Goal: Task Accomplishment & Management: Manage account settings

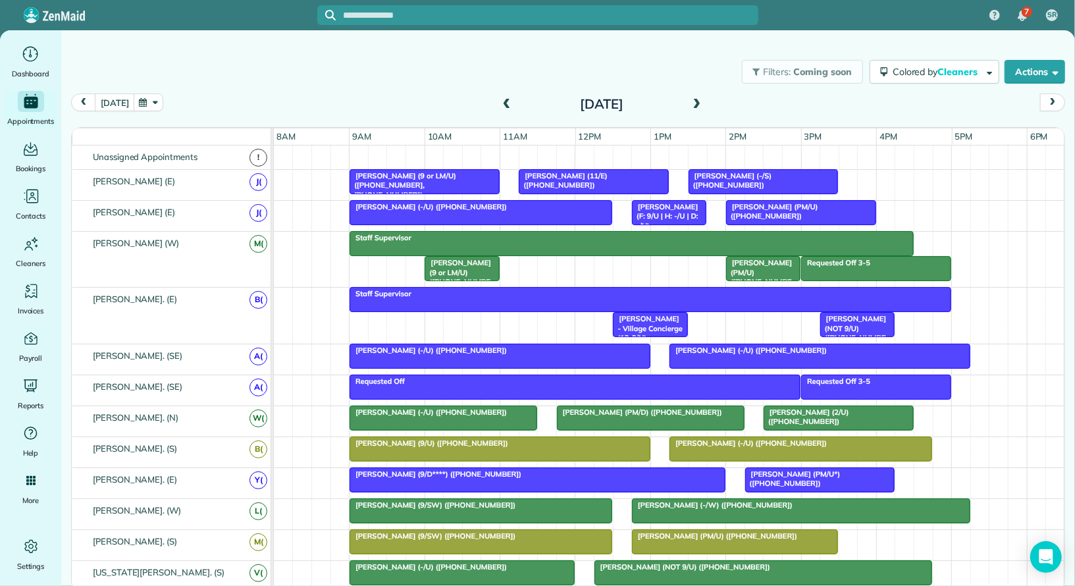
scroll to position [55, 0]
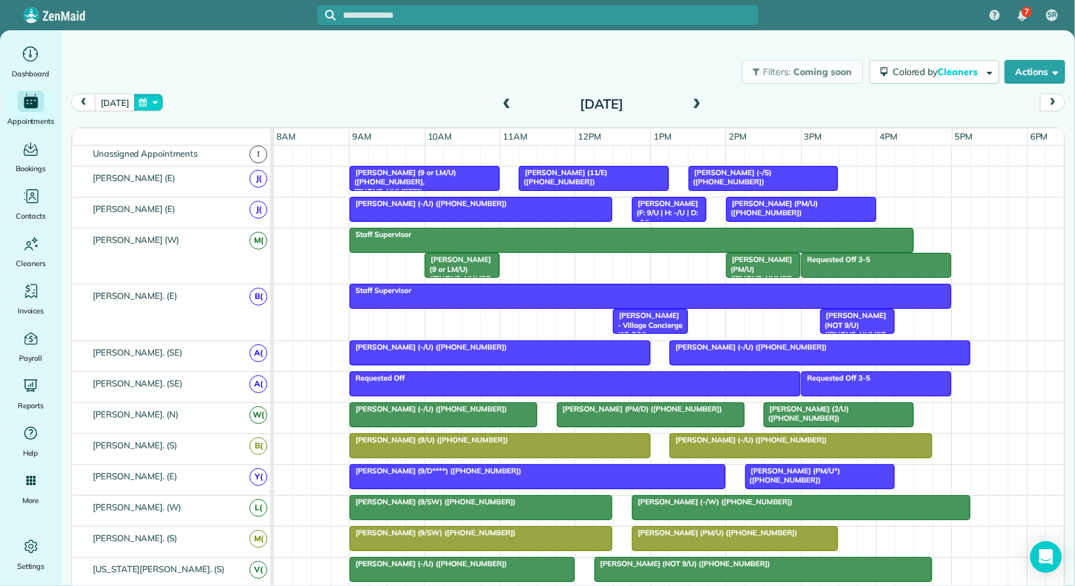
click at [140, 106] on button "button" at bounding box center [149, 102] width 30 height 18
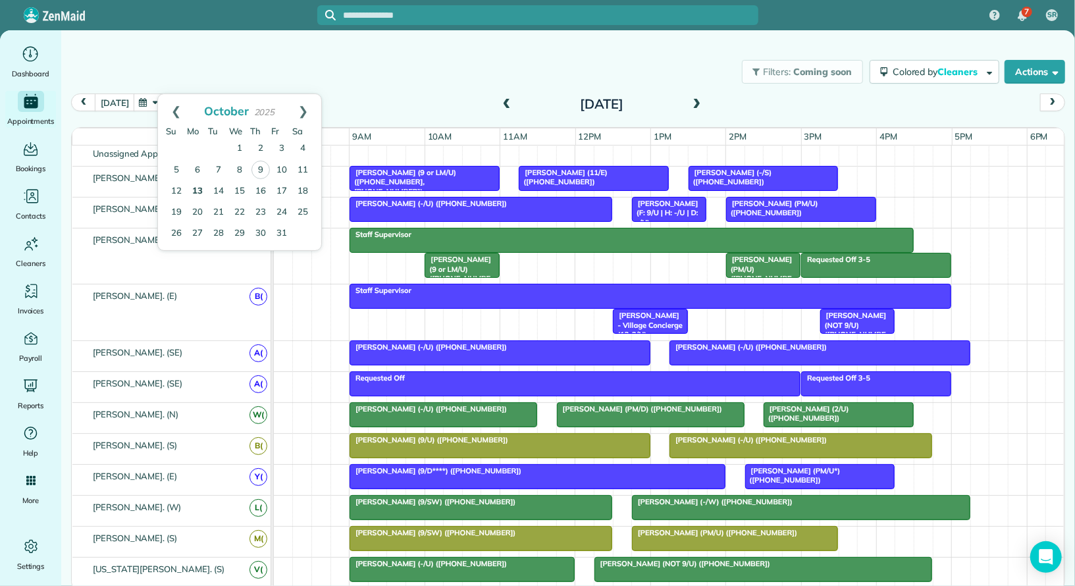
click at [197, 190] on link "13" at bounding box center [197, 191] width 21 height 21
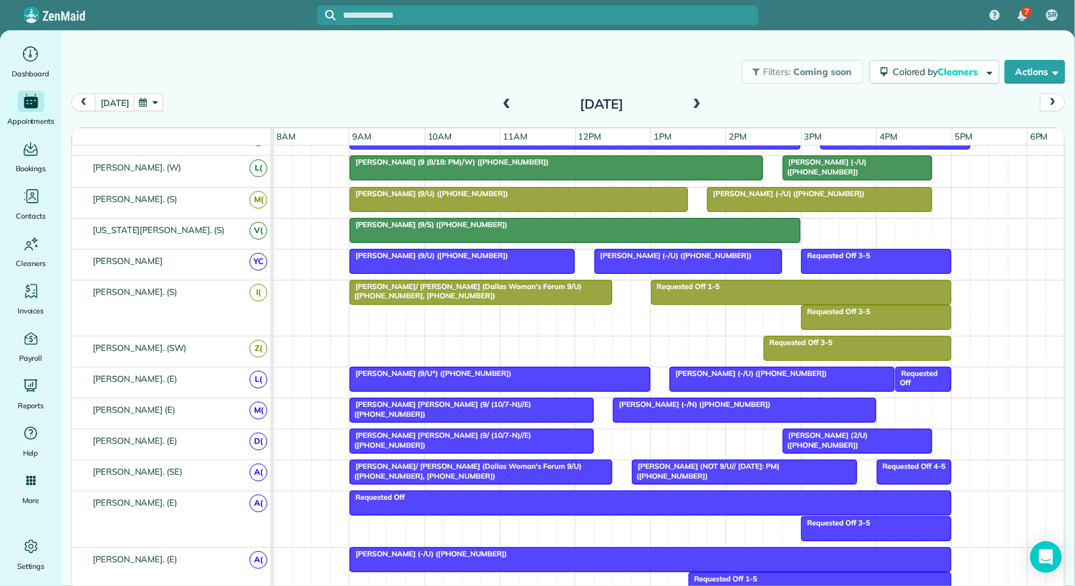
scroll to position [350, 0]
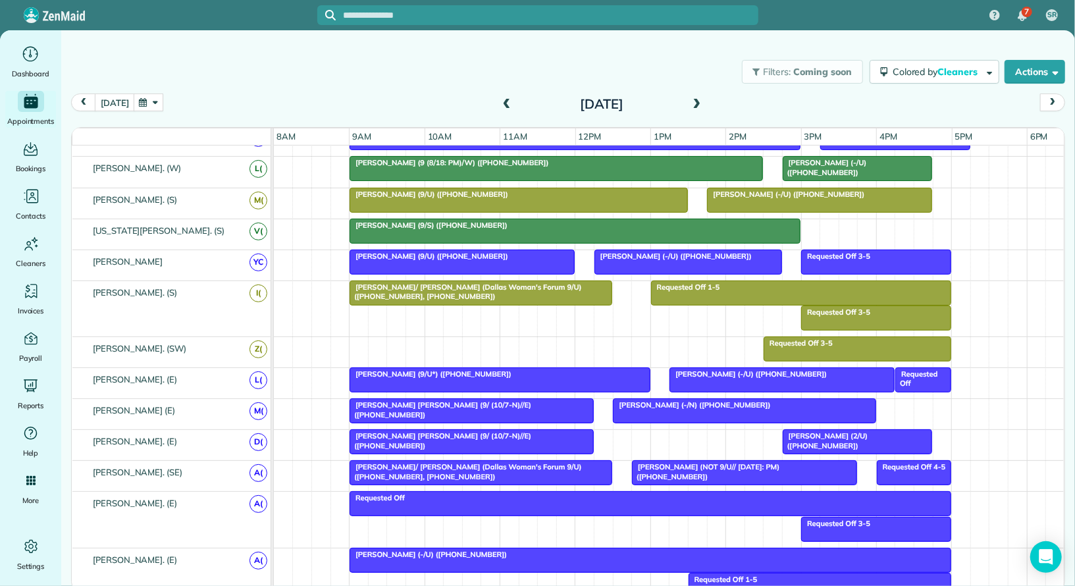
click at [381, 407] on div at bounding box center [471, 411] width 243 height 24
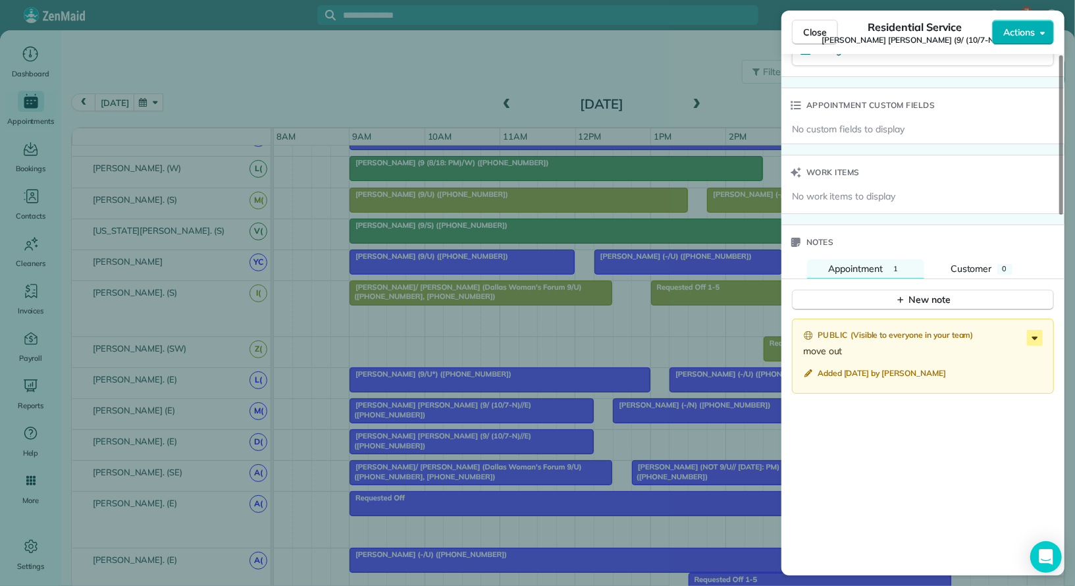
click at [1029, 330] on icon at bounding box center [1034, 338] width 16 height 16
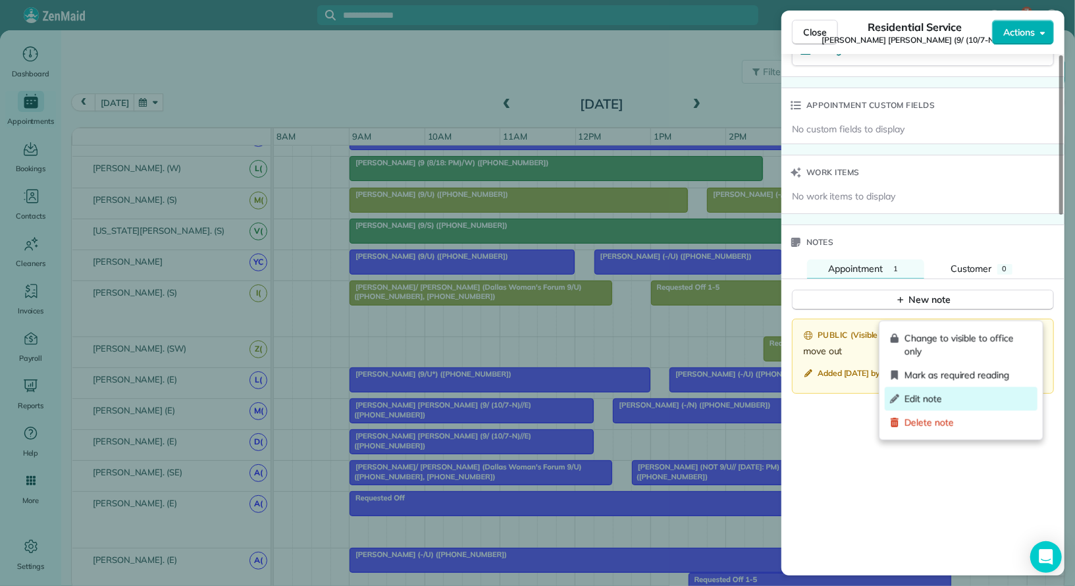
click at [967, 393] on span "Edit note" at bounding box center [968, 398] width 128 height 13
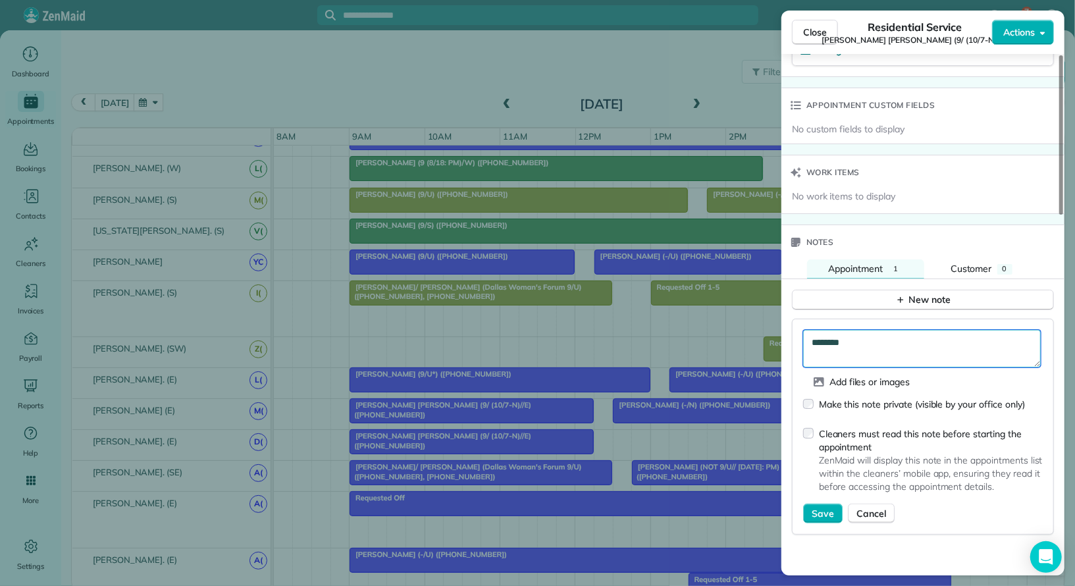
click at [902, 330] on textarea "********" at bounding box center [922, 349] width 238 height 38
type textarea "**********"
click at [821, 507] on span "Save" at bounding box center [822, 513] width 22 height 13
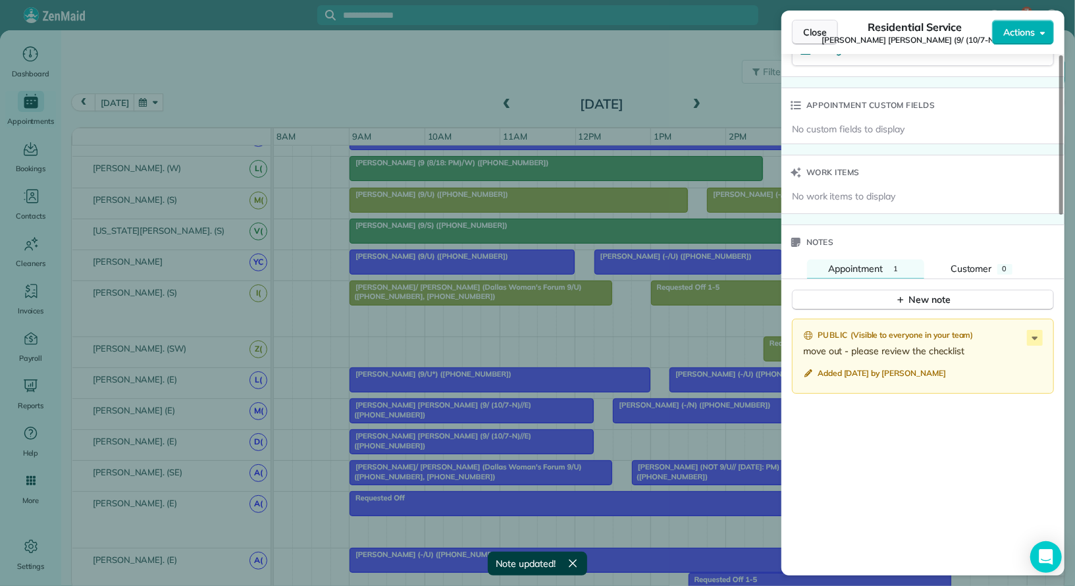
click at [817, 37] on span "Close" at bounding box center [815, 32] width 24 height 13
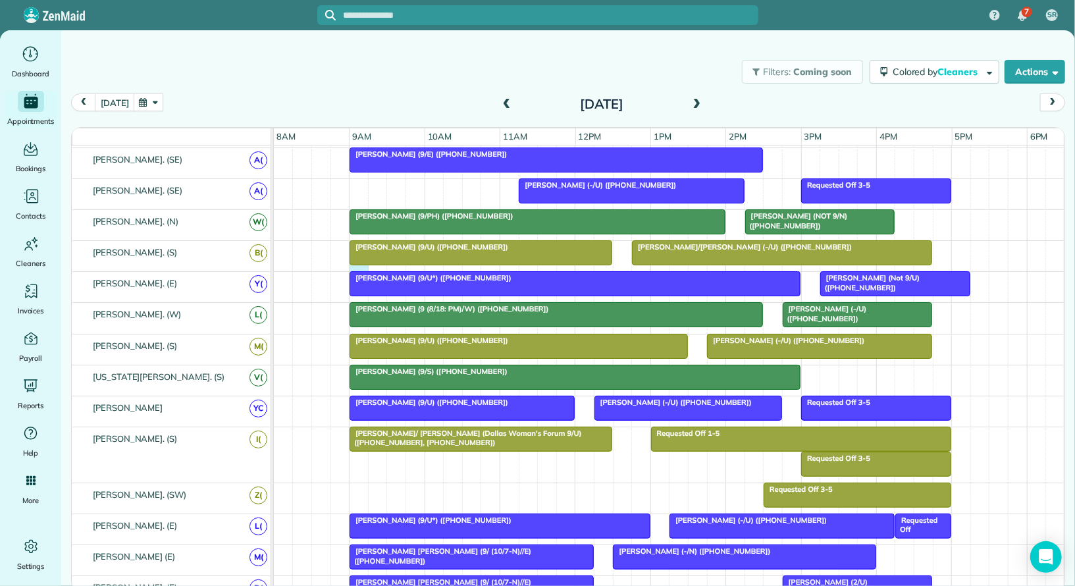
click at [354, 263] on div "[PERSON_NAME]/[PERSON_NAME] (-/U) ([PHONE_NUMBER]) [PERSON_NAME] (9/U) ([PHONE_…" at bounding box center [669, 256] width 791 height 30
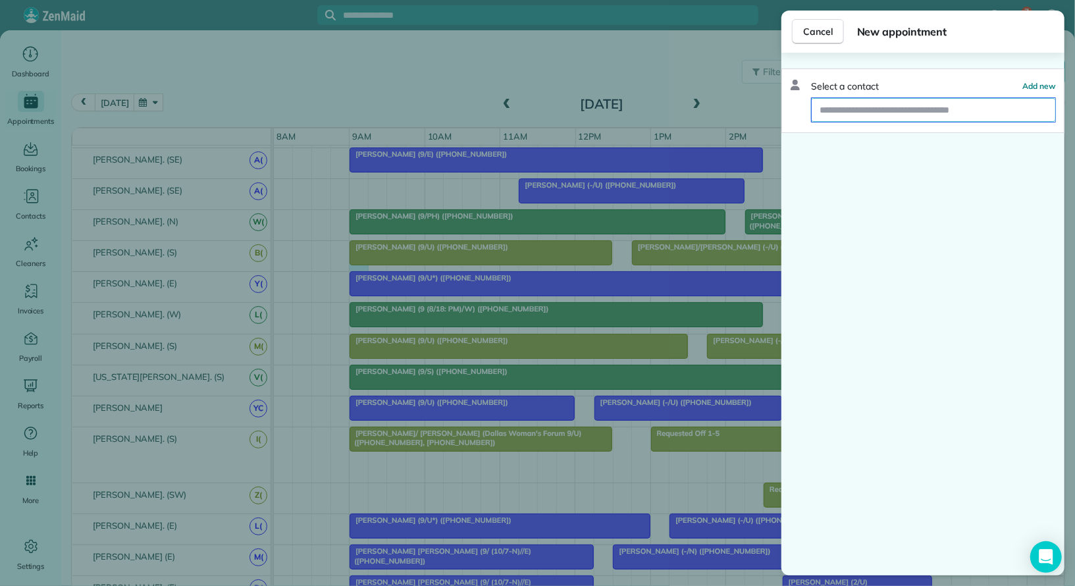
click at [961, 107] on input "text" at bounding box center [932, 110] width 243 height 24
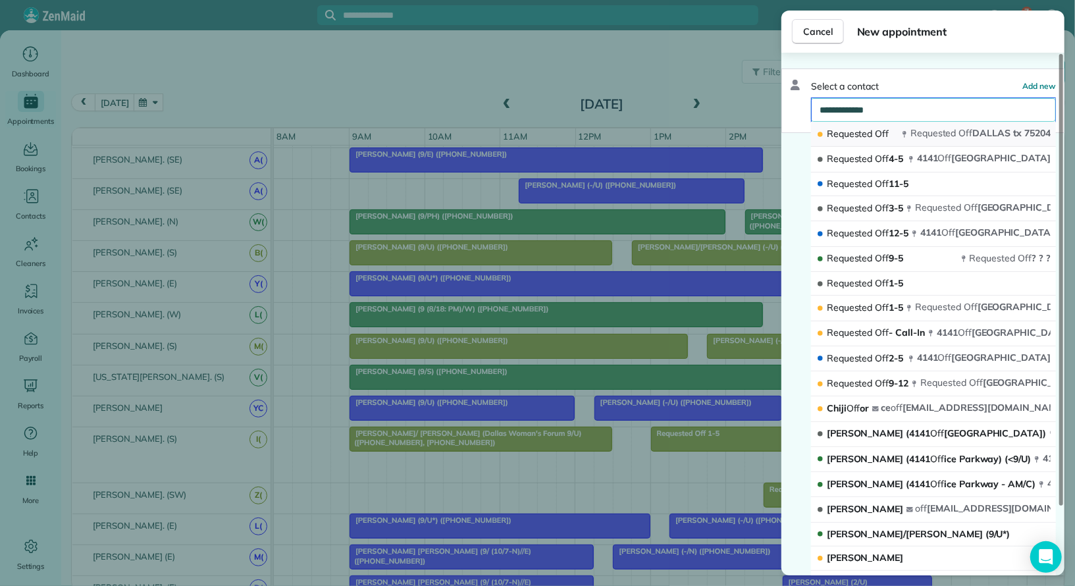
type input "**********"
click at [952, 133] on span "Requested" at bounding box center [933, 133] width 46 height 12
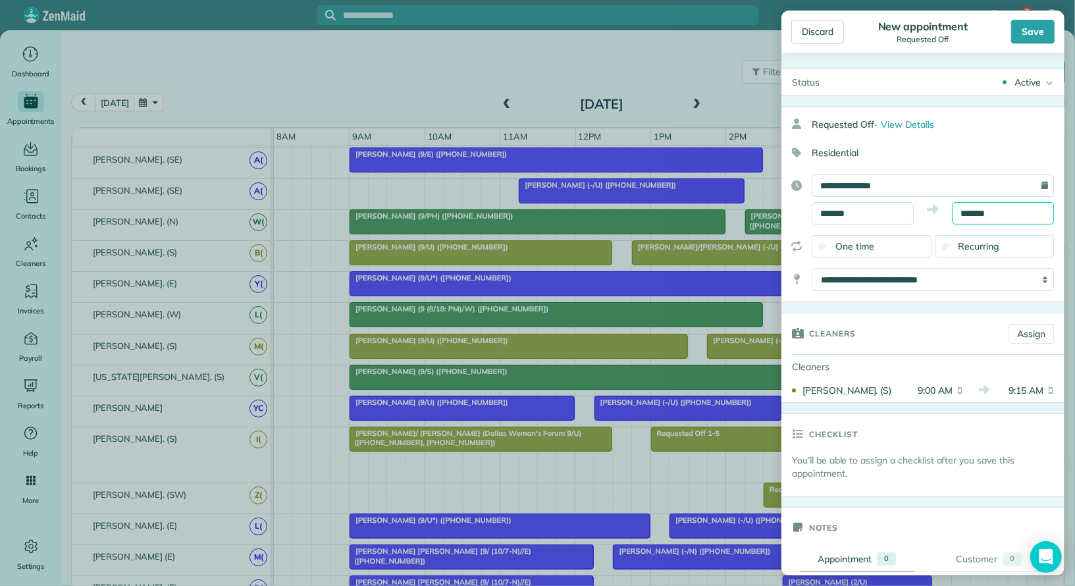
click at [975, 214] on input "*******" at bounding box center [1002, 213] width 102 height 22
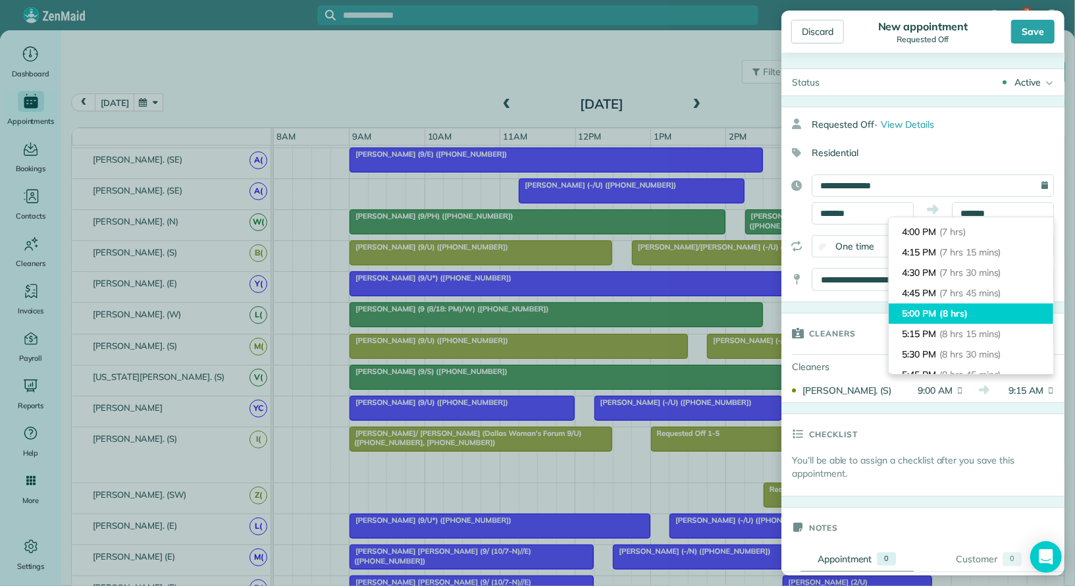
type input "*******"
click at [952, 313] on span "(8 hrs)" at bounding box center [953, 313] width 28 height 12
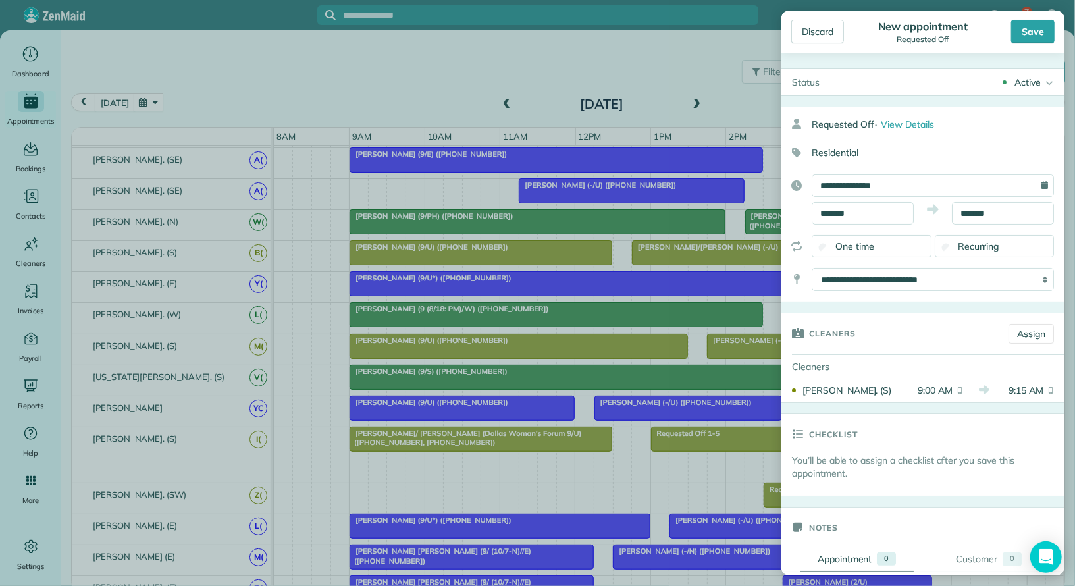
click at [1030, 87] on div "Active" at bounding box center [1027, 82] width 26 height 13
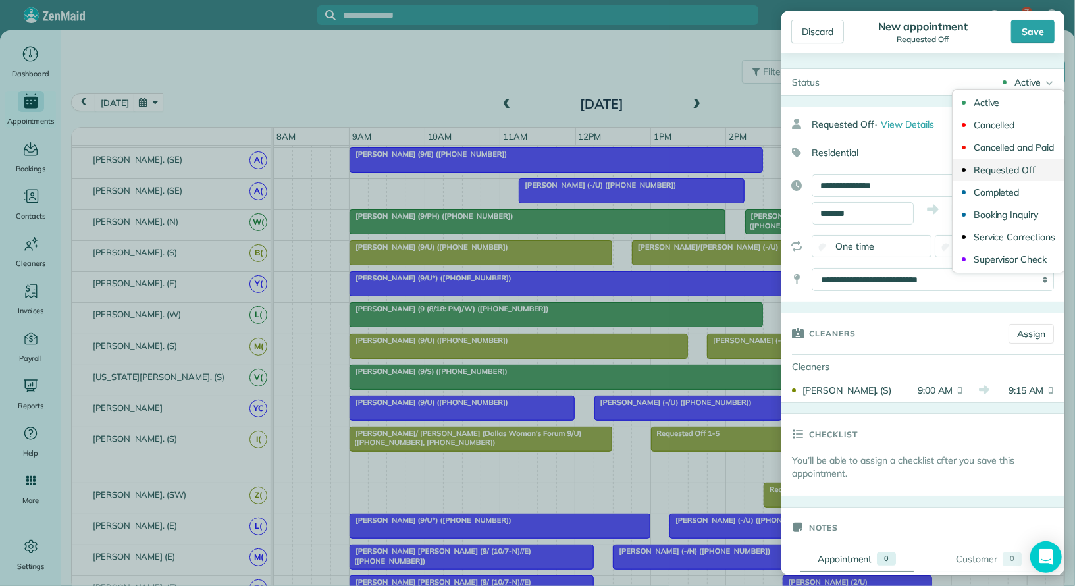
click at [1027, 163] on link "Requested Off" at bounding box center [1008, 170] width 112 height 22
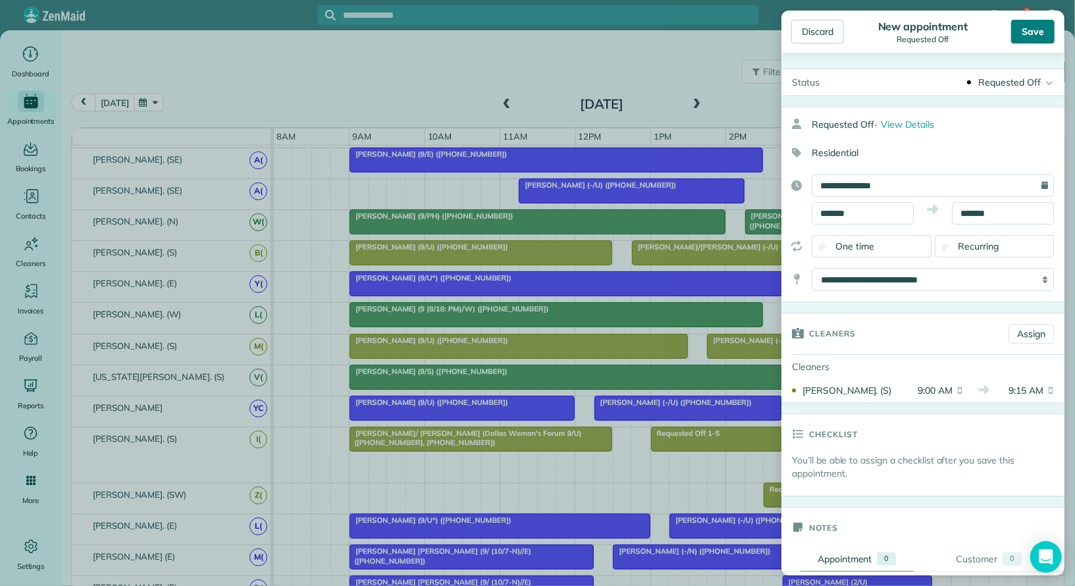
click at [1036, 31] on div "Save" at bounding box center [1032, 32] width 43 height 24
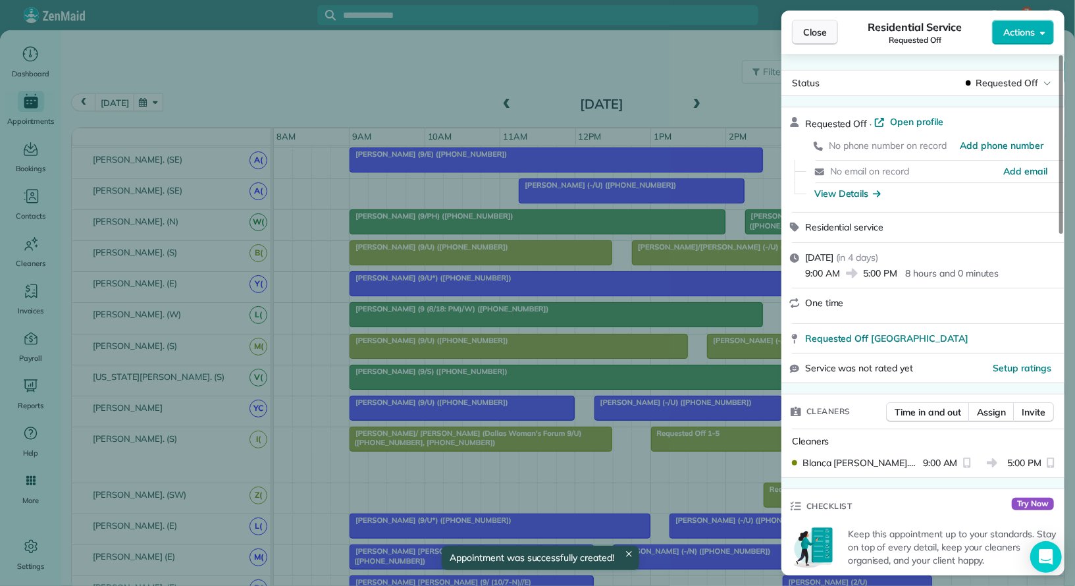
click at [819, 30] on span "Close" at bounding box center [815, 32] width 24 height 13
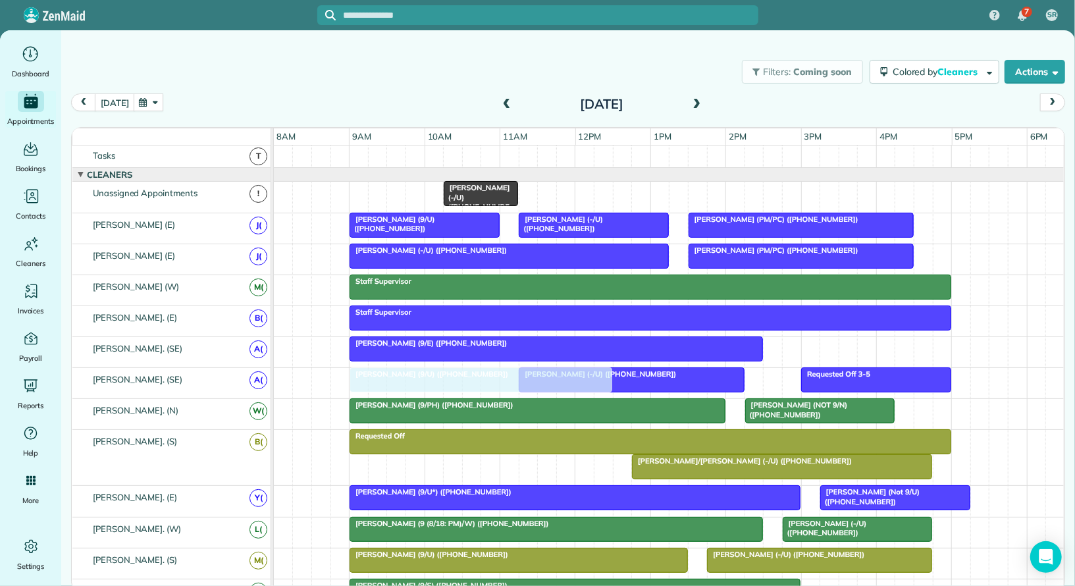
drag, startPoint x: 440, startPoint y: 467, endPoint x: 440, endPoint y: 388, distance: 79.0
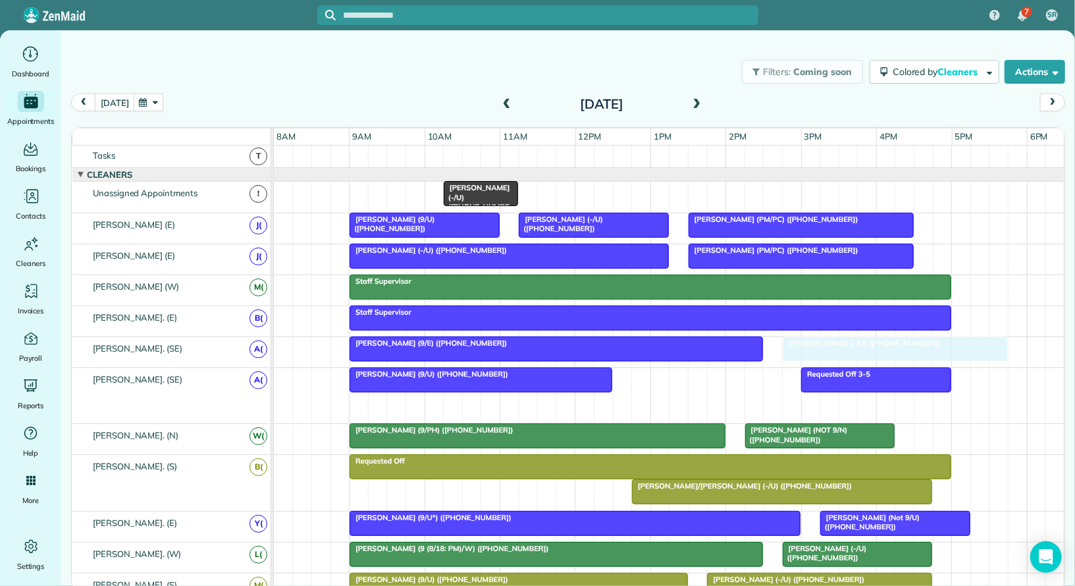
drag, startPoint x: 648, startPoint y: 405, endPoint x: 915, endPoint y: 349, distance: 272.2
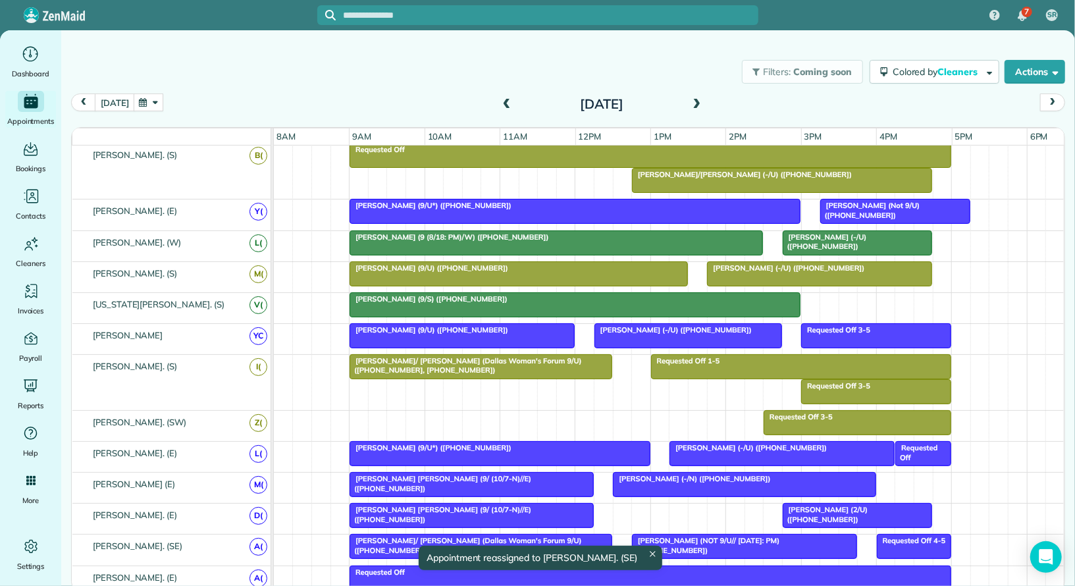
scroll to position [297, 0]
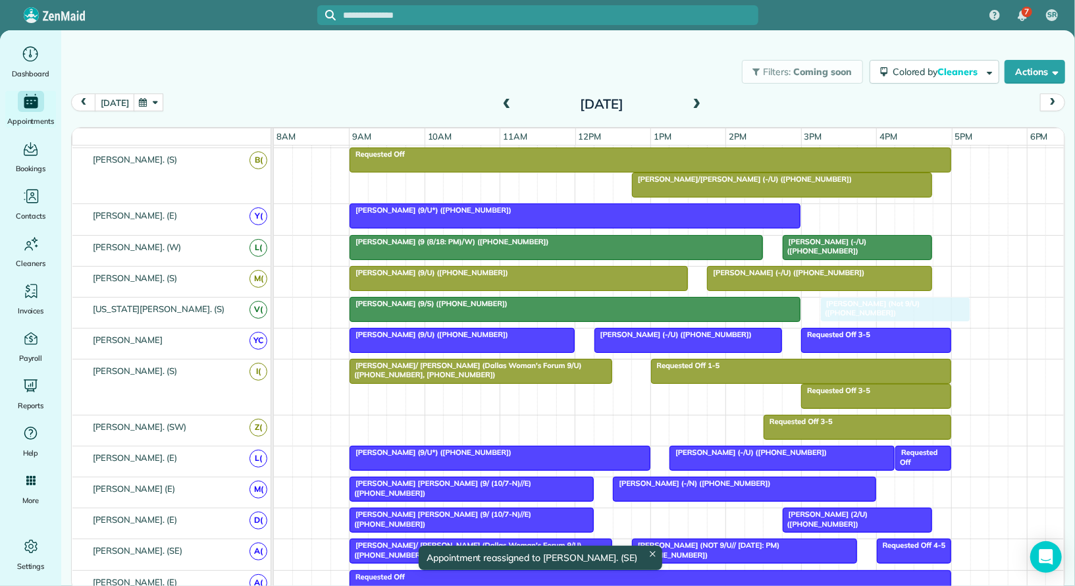
drag, startPoint x: 877, startPoint y: 205, endPoint x: 874, endPoint y: 295, distance: 90.2
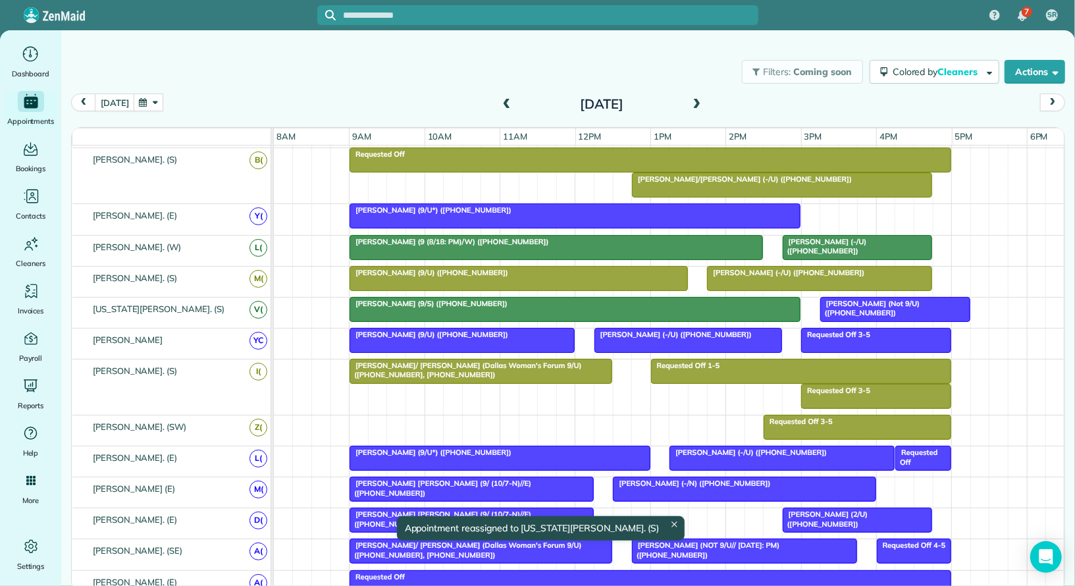
scroll to position [345, 0]
